Goal: Register for event/course

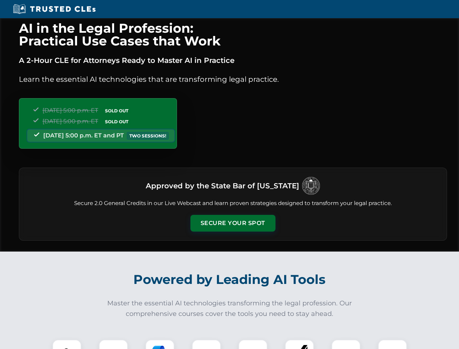
click at [232, 223] on button "Secure Your Spot" at bounding box center [232, 223] width 85 height 17
click at [67, 344] on img at bounding box center [66, 353] width 21 height 21
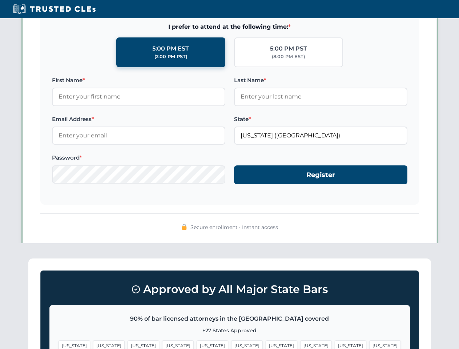
click at [265, 344] on span "[US_STATE]" at bounding box center [281, 345] width 32 height 11
click at [334, 344] on span "[US_STATE]" at bounding box center [350, 345] width 32 height 11
